Goal: Task Accomplishment & Management: Complete application form

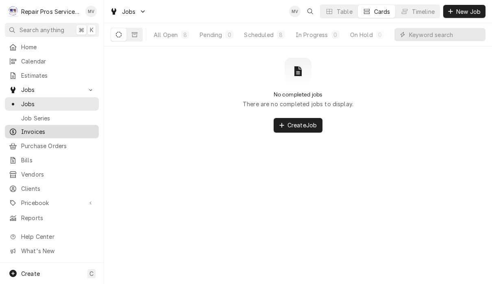
click at [39, 132] on span "Invoices" at bounding box center [58, 131] width 74 height 9
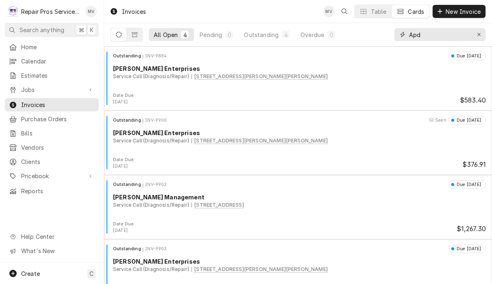
click at [479, 35] on icon "Erase input" at bounding box center [479, 35] width 4 height 6
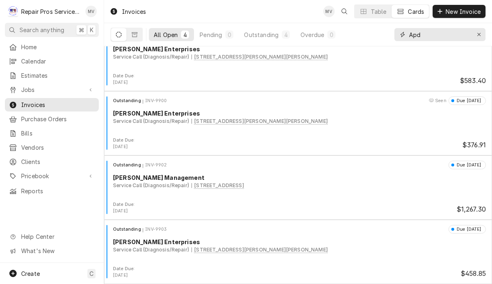
scroll to position [20, 0]
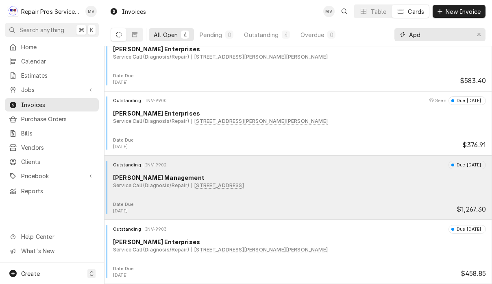
type input "Apd"
click at [332, 191] on div "Outstanding INV-9902 Due [DATE] [PERSON_NAME] Management Service Call (Diagnosi…" at bounding box center [298, 181] width 382 height 41
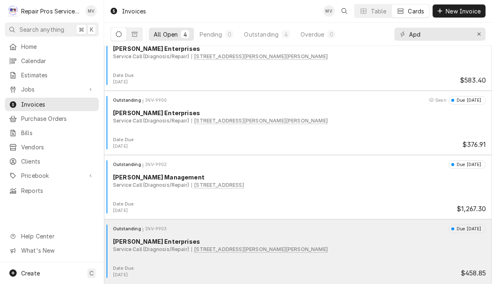
click at [347, 252] on div "Service Call (Diagnosis/Repair) 2325 McGrady Dr SE, Cleveland, TN 37323" at bounding box center [299, 249] width 373 height 7
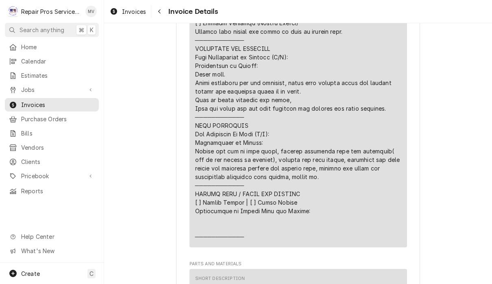
scroll to position [975, 0]
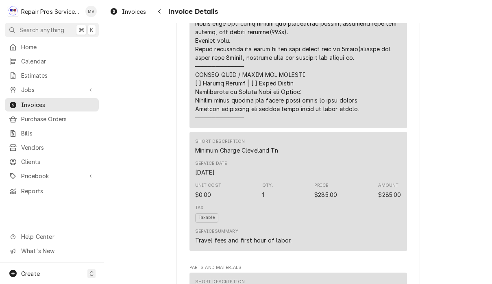
scroll to position [903, 0]
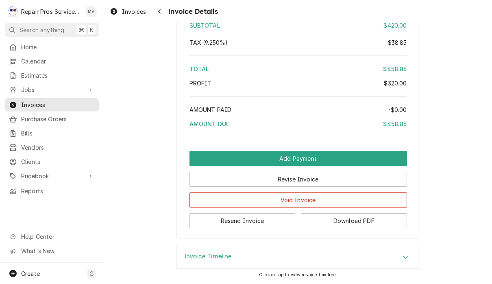
scroll to position [1551, 0]
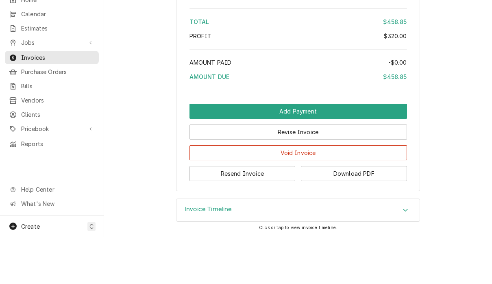
click at [404, 254] on icon "Accordion Header" at bounding box center [406, 257] width 6 height 7
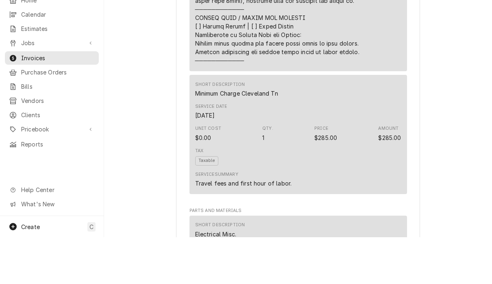
scroll to position [913, 0]
click at [25, 85] on span "Jobs" at bounding box center [51, 89] width 61 height 9
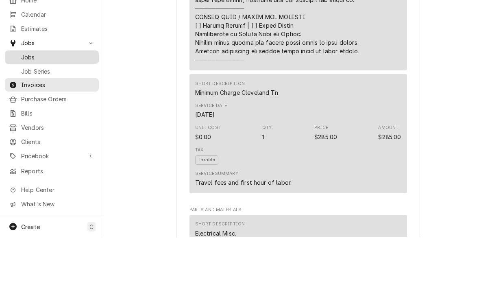
click at [25, 100] on span "Jobs" at bounding box center [58, 104] width 74 height 9
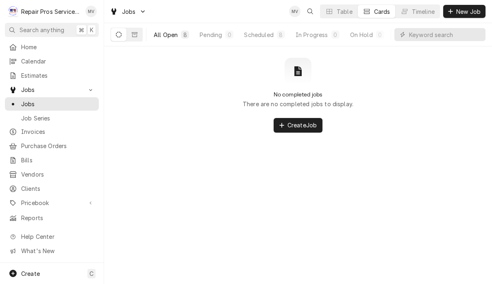
click at [165, 32] on div "All Open" at bounding box center [166, 35] width 24 height 9
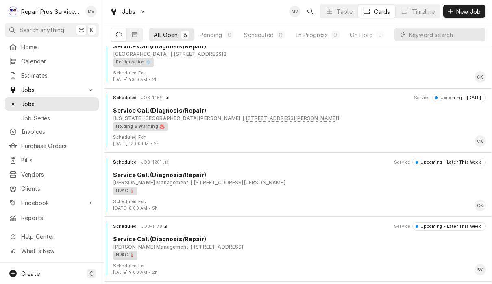
scroll to position [152, 0]
click at [423, 35] on input "Dynamic Content Wrapper" at bounding box center [445, 34] width 72 height 13
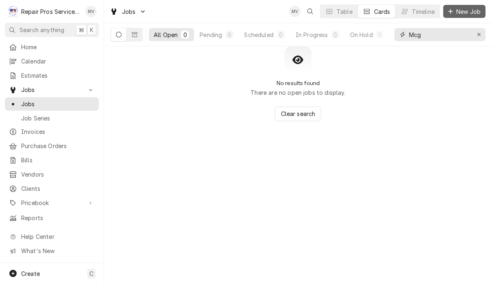
type input "Mcg"
click at [462, 13] on span "New Job" at bounding box center [469, 11] width 28 height 9
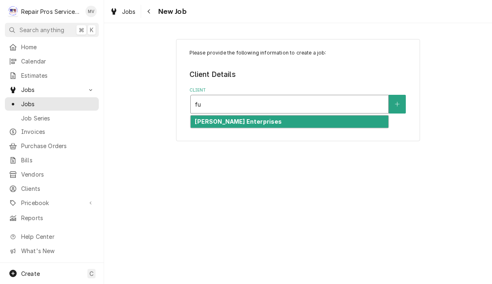
click at [263, 122] on div "[PERSON_NAME] Enterprises" at bounding box center [290, 122] width 198 height 13
type input "fu"
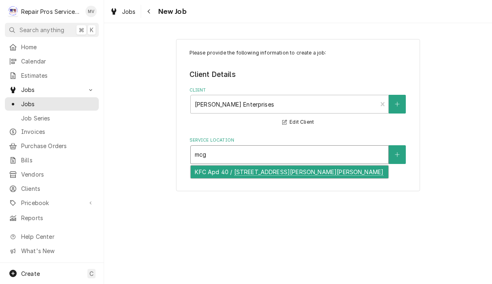
click at [338, 173] on div "KFC Apd 40 / 2325 McGrady Dr SE, Cleveland, TN 37323" at bounding box center [290, 172] width 198 height 13
type input "mcg"
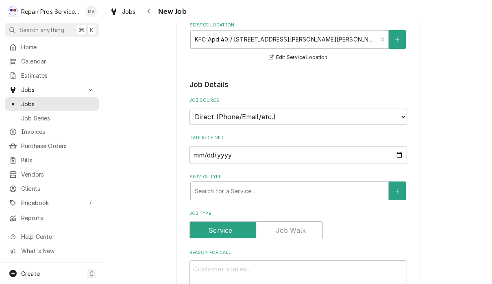
scroll to position [122, 0]
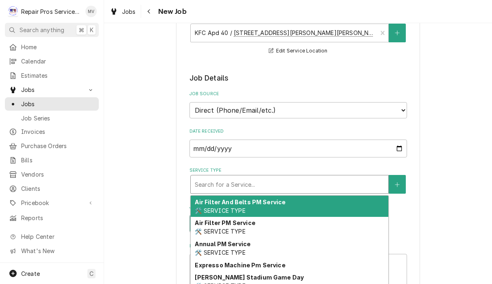
type textarea "x"
type input "d"
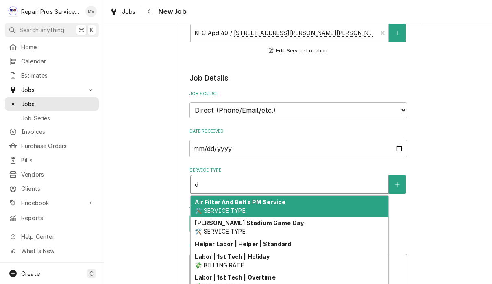
type textarea "x"
type input "di"
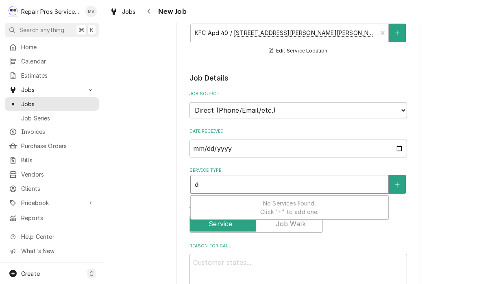
type textarea "x"
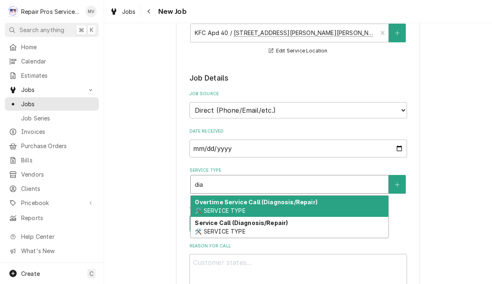
click at [282, 226] on div "Service Call (Diagnosis/Repair) 🛠️ SERVICE TYPE" at bounding box center [290, 227] width 198 height 21
type input "dia"
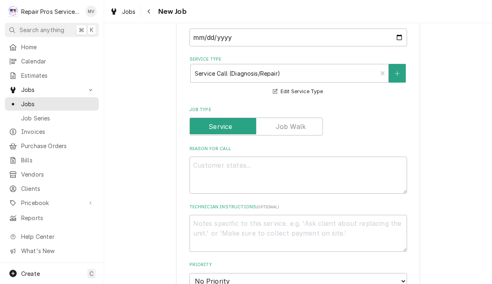
scroll to position [244, 0]
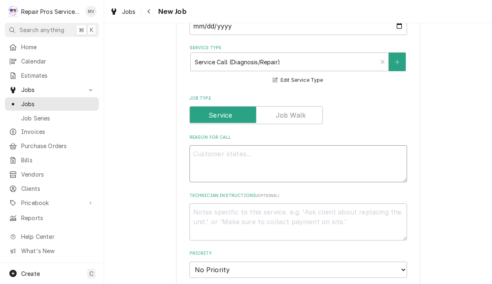
click at [210, 158] on textarea "Reason For Call" at bounding box center [299, 163] width 218 height 37
click at [211, 154] on textarea "Reason For Call" at bounding box center [299, 163] width 218 height 37
paste textarea "Replace power switch and repair burnt wires on left warmer. Replace thermostat …"
type textarea "x"
type textarea "Replace power switch and repair burnt wires on left warmer. Replace thermostat …"
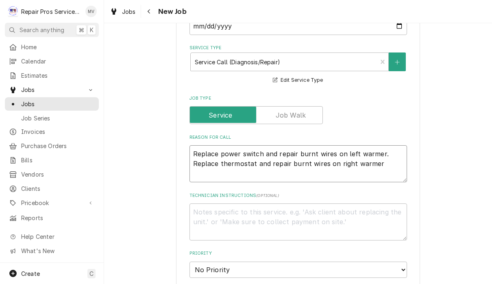
type textarea "x"
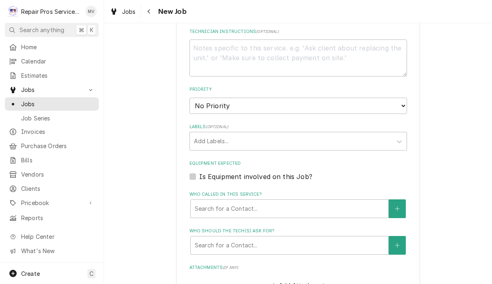
scroll to position [416, 0]
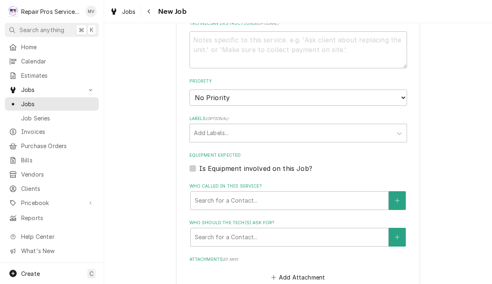
type textarea "Replace power switch and repair burnt wires on left warmer. Replace thermostat …"
click at [252, 93] on select "No Priority Urgent High Medium Low" at bounding box center [299, 98] width 218 height 16
select select "3"
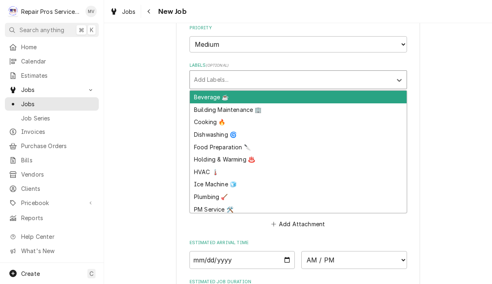
scroll to position [474, 0]
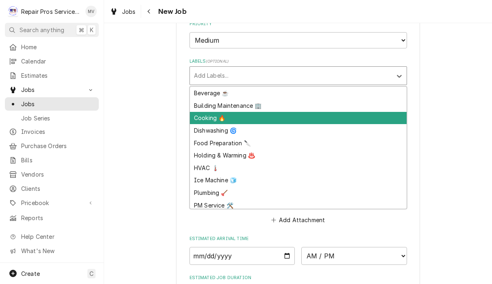
click at [213, 112] on div "Cooking 🔥" at bounding box center [298, 118] width 217 height 13
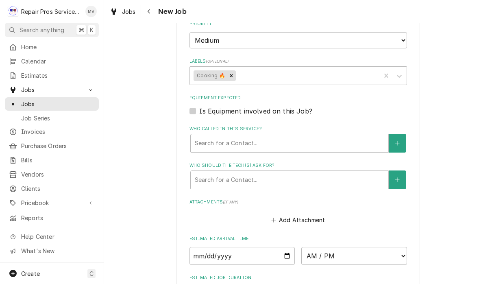
type textarea "x"
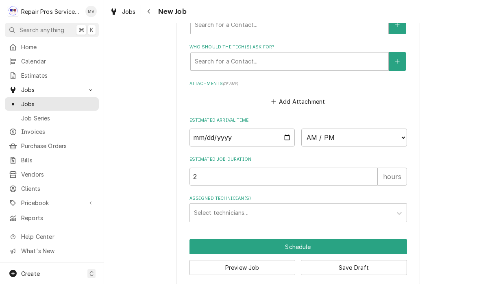
scroll to position [592, 0]
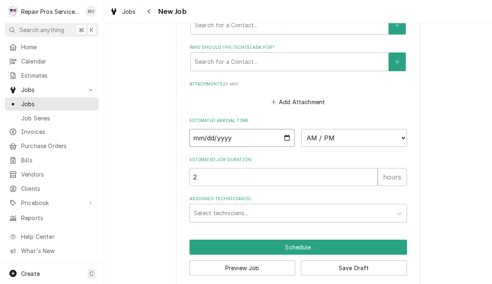
click at [203, 129] on input "Date" at bounding box center [243, 138] width 106 height 18
type input "2025-08-20"
type textarea "x"
click at [314, 129] on select "AM / PM 6:00 AM 6:15 AM 6:30 AM 6:45 AM 7:00 AM 7:15 AM 7:30 AM 7:45 AM 8:00 AM…" at bounding box center [355, 138] width 106 height 18
select select "14:30:00"
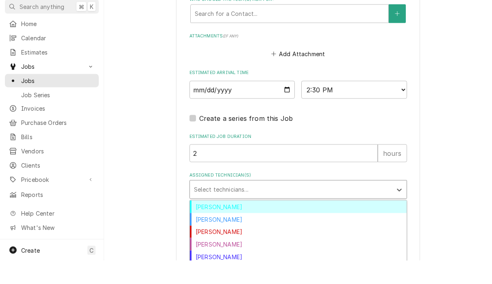
scroll to position [616, 0]
click at [223, 224] on div "Brian Volker" at bounding box center [298, 230] width 217 height 13
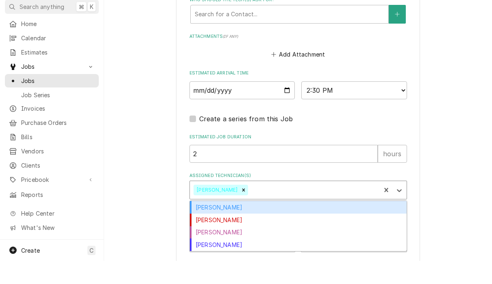
scroll to position [0, 0]
click at [228, 224] on div "Caleb Kvale" at bounding box center [298, 230] width 217 height 13
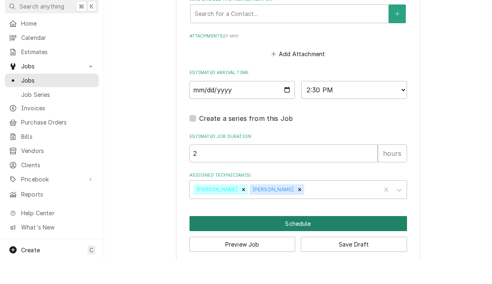
click at [311, 240] on button "Schedule" at bounding box center [299, 247] width 218 height 15
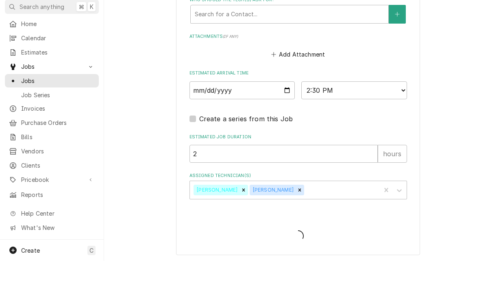
scroll to position [608, 0]
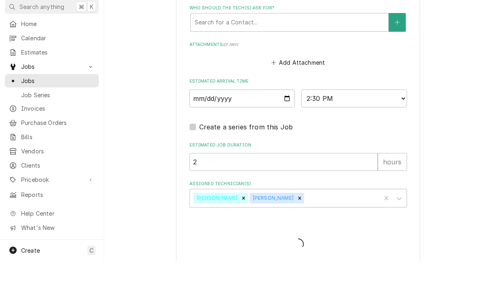
type textarea "x"
